Goal: Transaction & Acquisition: Purchase product/service

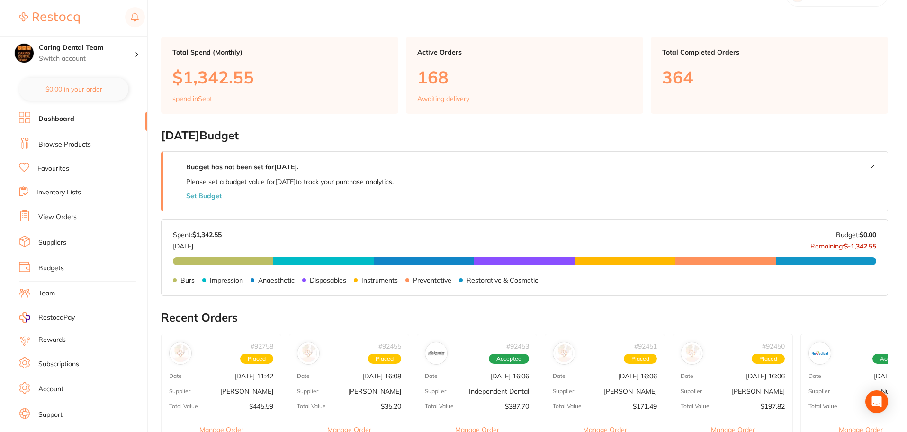
scroll to position [47, 0]
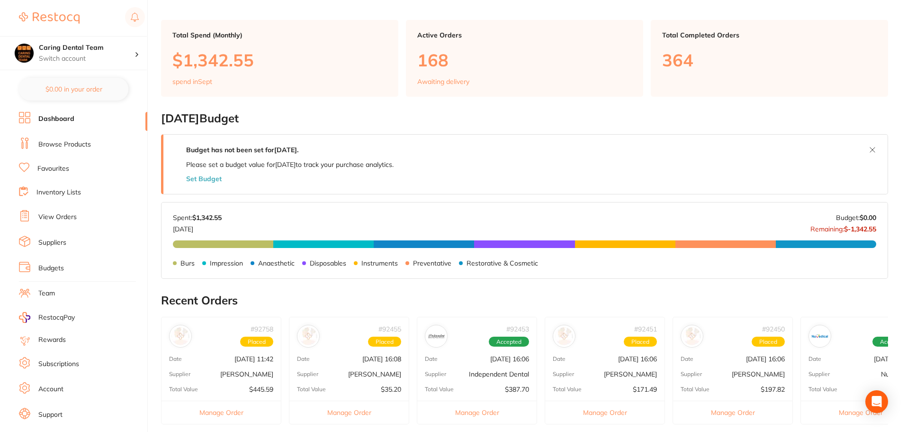
click at [59, 145] on link "Browse Products" at bounding box center [64, 144] width 53 height 9
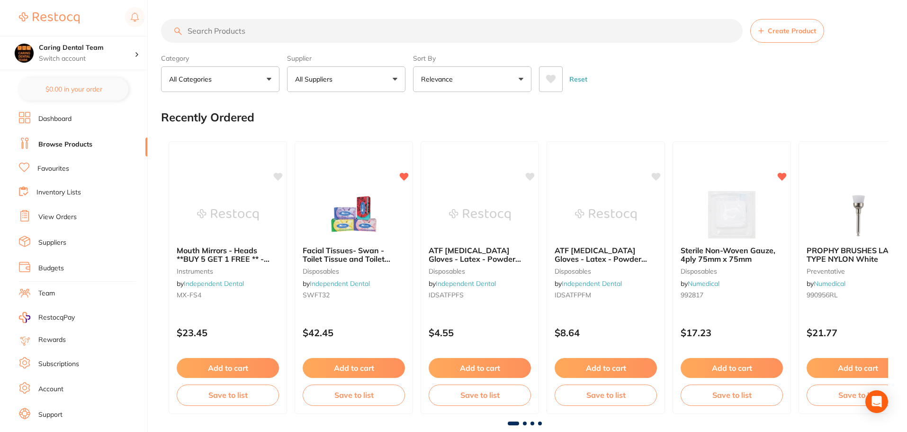
click at [237, 35] on input "search" at bounding box center [452, 31] width 582 height 24
click at [236, 37] on input "search" at bounding box center [452, 31] width 582 height 24
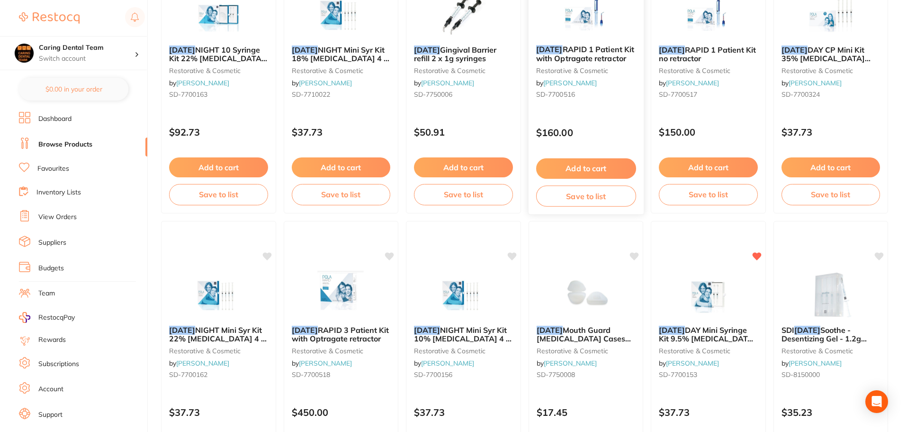
scroll to position [1374, 0]
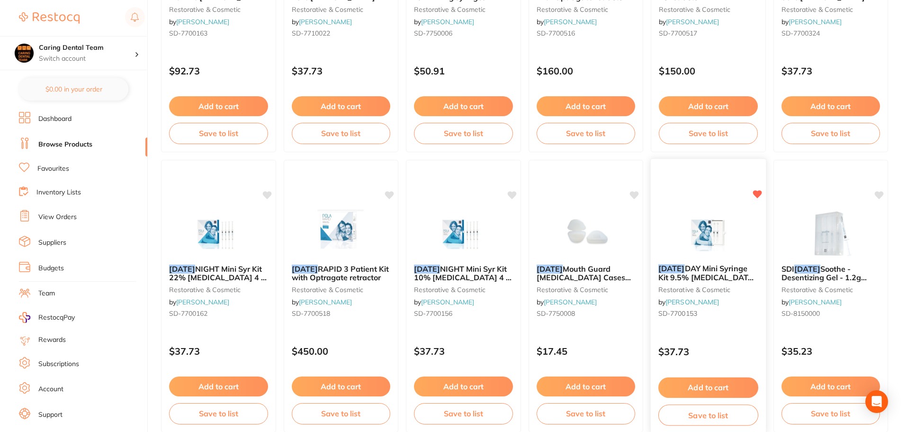
type input "[DATE]"
click at [708, 234] on img at bounding box center [708, 232] width 62 height 48
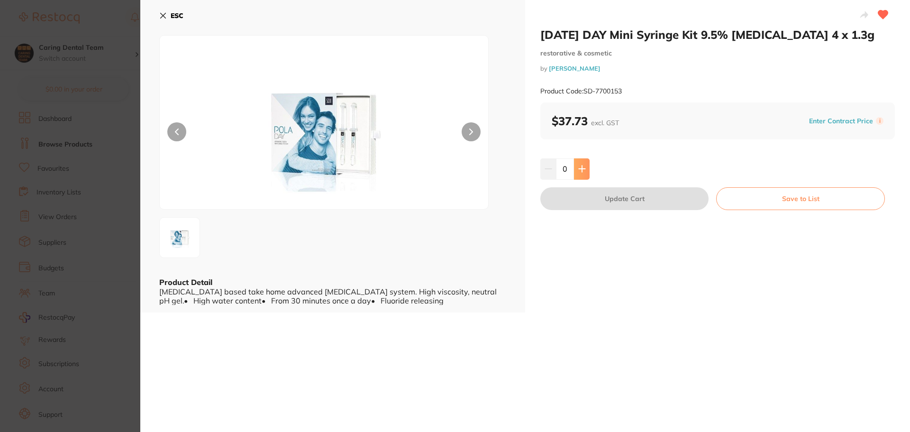
click at [581, 171] on icon at bounding box center [581, 169] width 6 height 6
type input "1"
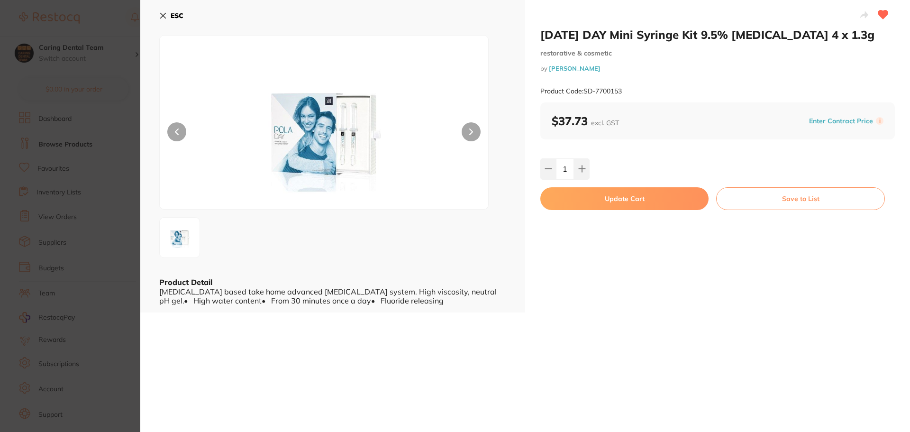
click at [567, 199] on button "Update Cart" at bounding box center [624, 198] width 168 height 23
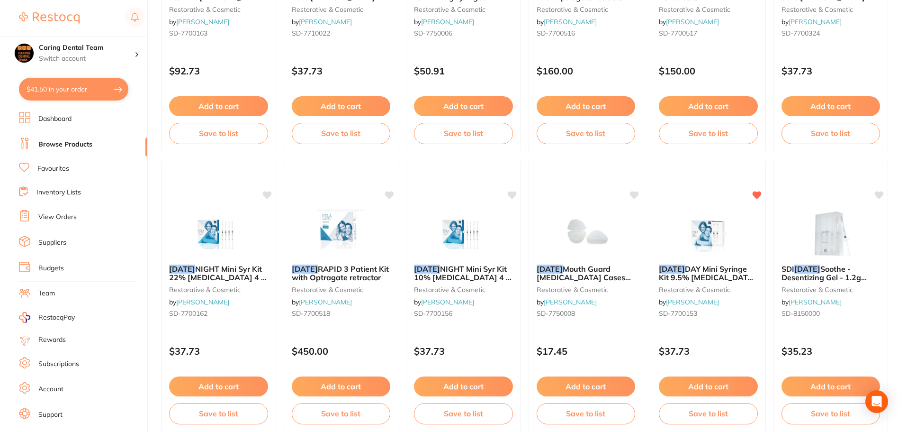
click at [37, 93] on button "$41.50 in your order" at bounding box center [73, 89] width 109 height 23
checkbox input "true"
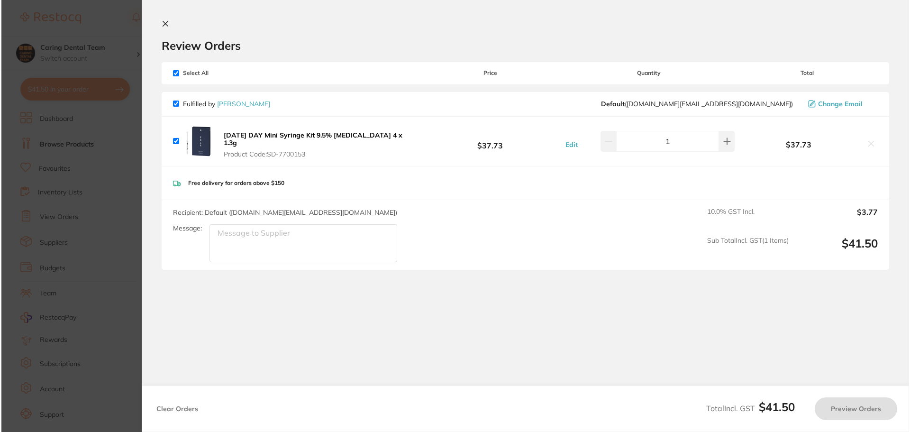
scroll to position [0, 0]
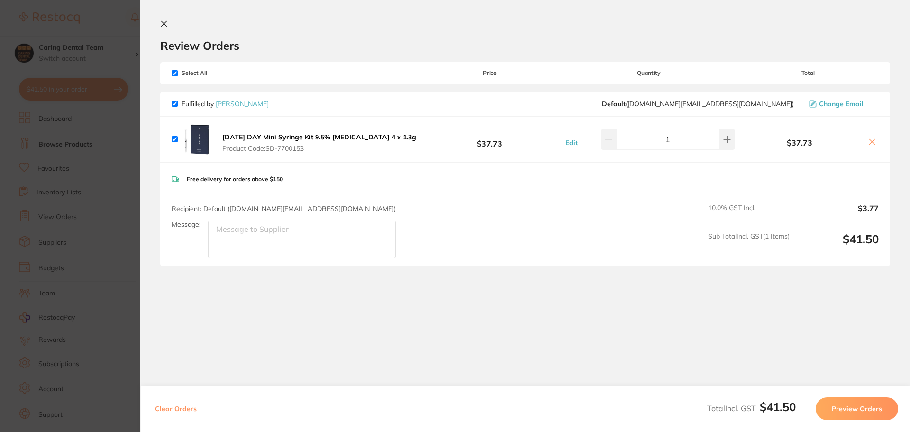
click at [864, 407] on button "Preview Orders" at bounding box center [856, 408] width 82 height 23
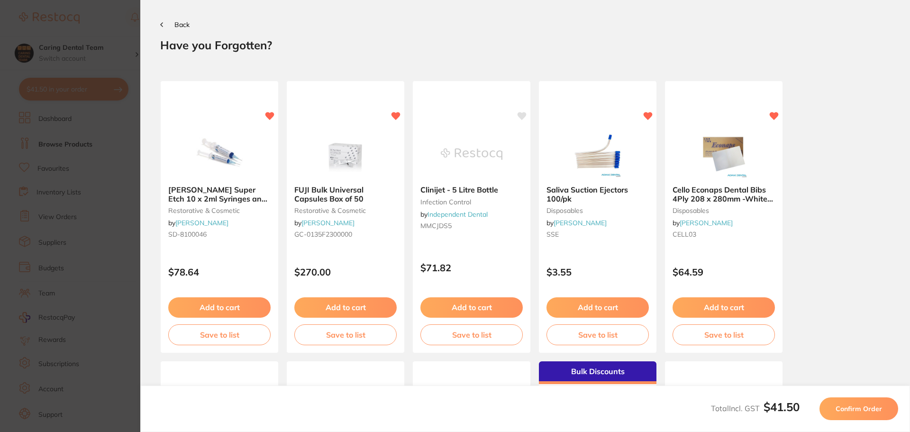
click at [864, 411] on span "Confirm Order" at bounding box center [858, 408] width 46 height 9
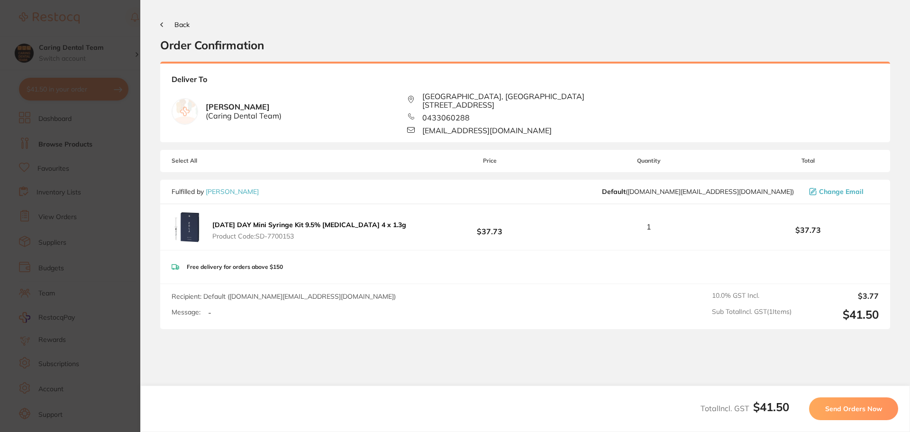
click at [864, 412] on span "Send Orders Now" at bounding box center [853, 408] width 57 height 9
